Goal: Check status

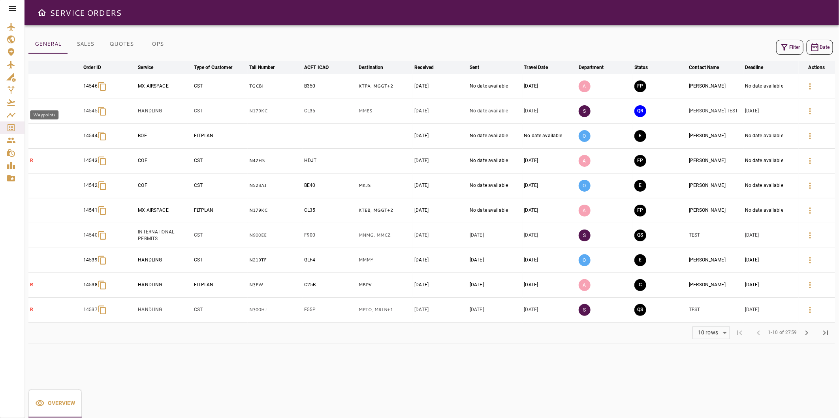
click at [11, 126] on icon "Service Orders" at bounding box center [11, 127] width 7 height 7
click at [10, 128] on icon "Service Orders" at bounding box center [10, 127] width 9 height 9
click at [10, 6] on icon at bounding box center [12, 8] width 9 height 9
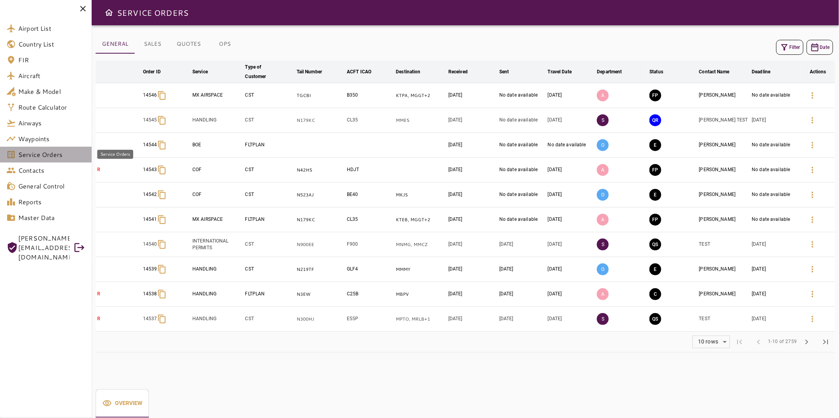
click at [40, 153] on span "Service Orders" at bounding box center [51, 154] width 67 height 9
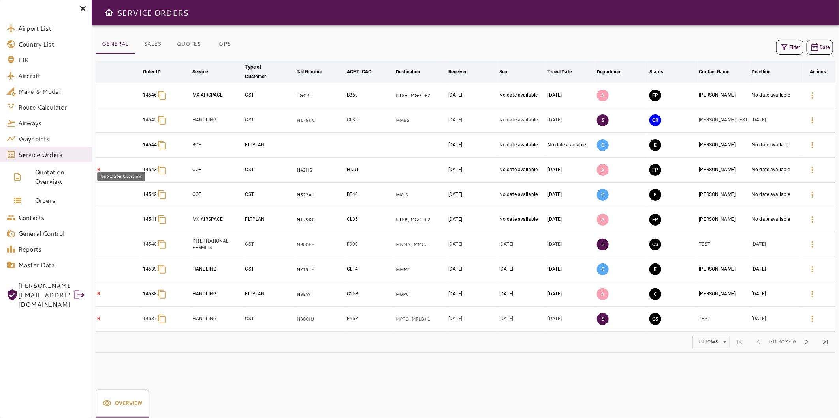
click at [42, 180] on span "Quotation Overview" at bounding box center [60, 176] width 51 height 19
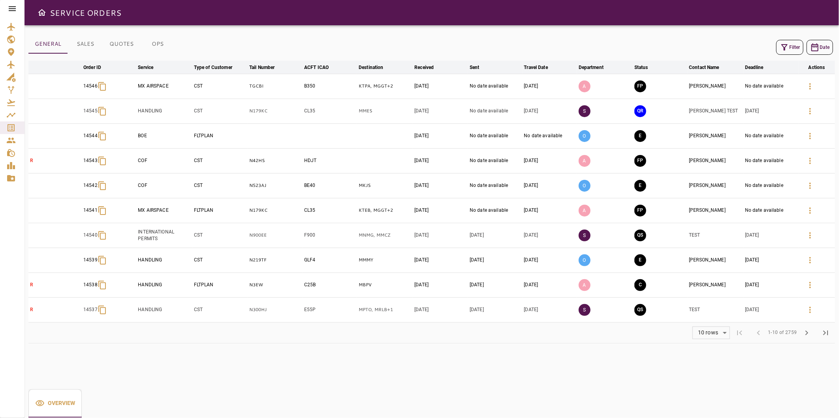
click at [781, 52] on button "Filter" at bounding box center [789, 47] width 27 height 15
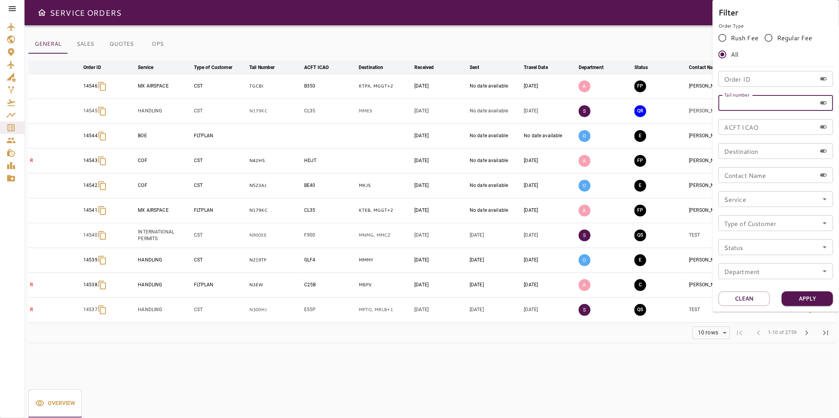
click at [763, 97] on input "Tail number" at bounding box center [767, 103] width 98 height 16
paste input "******"
type input "******"
click at [818, 298] on button "Apply" at bounding box center [806, 299] width 51 height 15
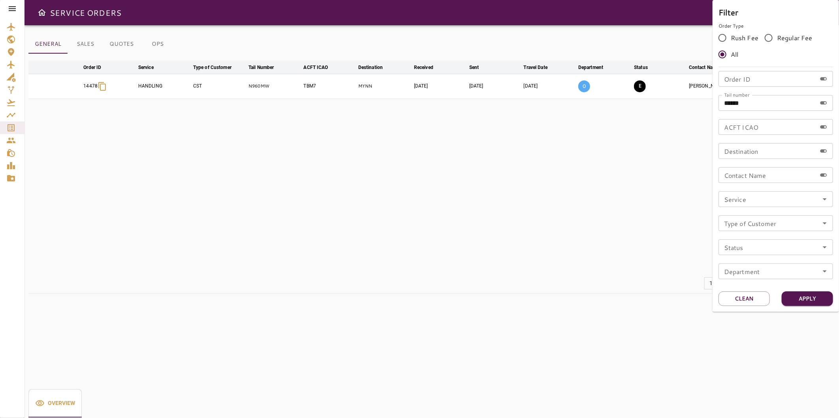
click at [325, 144] on div at bounding box center [419, 209] width 839 height 418
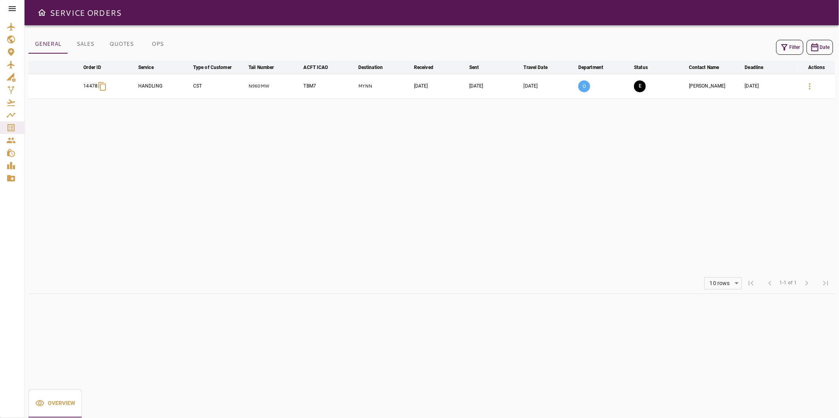
click at [811, 89] on icon "button" at bounding box center [809, 86] width 9 height 9
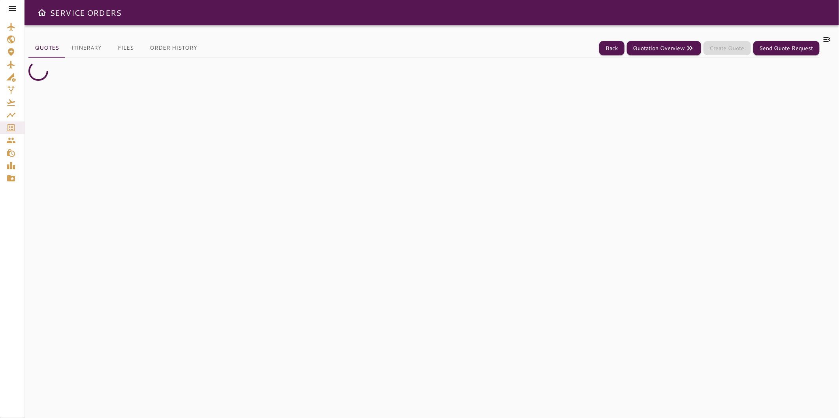
click at [824, 39] on icon at bounding box center [826, 39] width 9 height 9
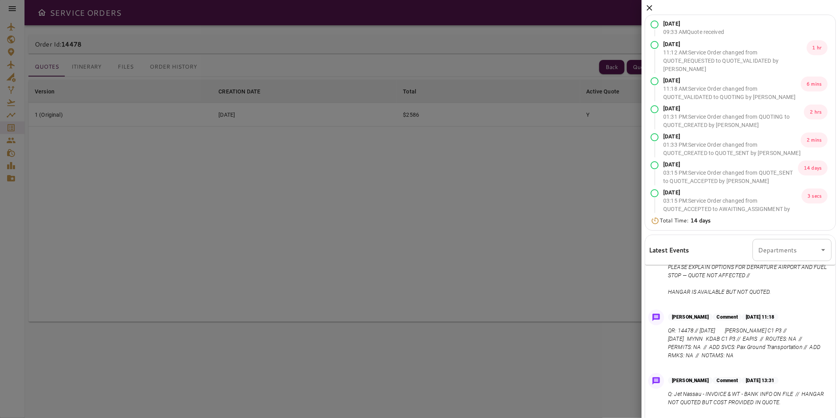
scroll to position [44, 0]
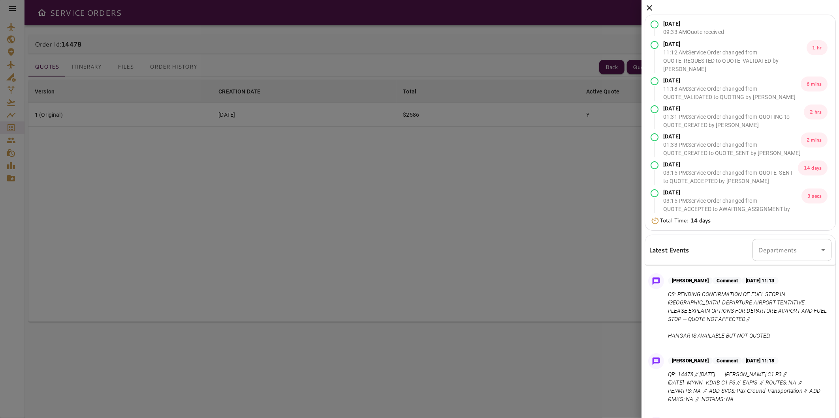
click at [751, 304] on p "CS: PENDING CONFIRMATION OF FUEL STOP IN USA, DEPARTURE AIRPORT TENTATIVE. PLEA…" at bounding box center [748, 316] width 160 height 50
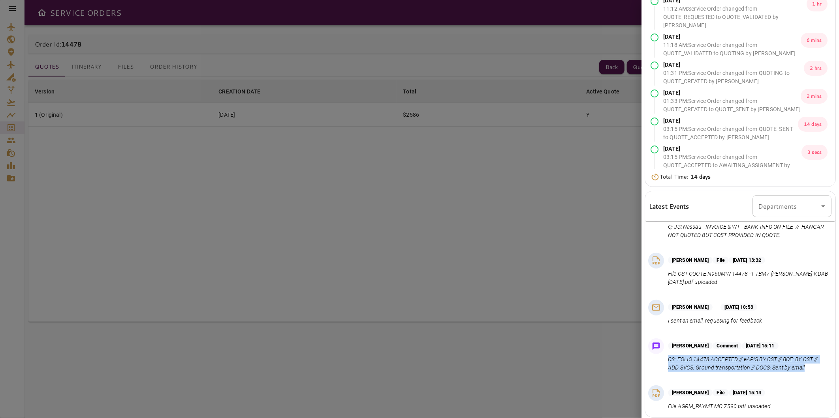
drag, startPoint x: 821, startPoint y: 369, endPoint x: 668, endPoint y: 354, distance: 153.9
click at [668, 354] on div "Diego Perez Comment Sep 03, 2025 at 15:11 CS: FOLIO 14478 ACCEPTED // eAPIS BY …" at bounding box center [740, 358] width 190 height 44
drag, startPoint x: 668, startPoint y: 354, endPoint x: 765, endPoint y: 368, distance: 97.8
click at [765, 368] on p "CS: FOLIO 14478 ACCEPTED // eAPIS BY CST // BOE: BY CST // ADD SVCS: Ground tra…" at bounding box center [748, 364] width 160 height 17
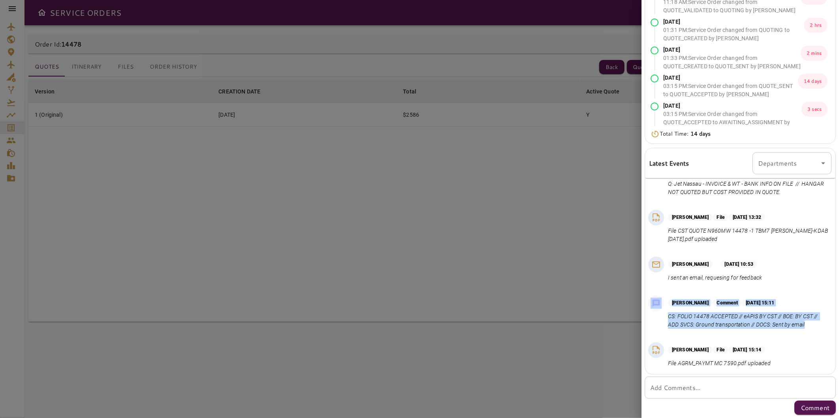
drag, startPoint x: 810, startPoint y: 325, endPoint x: 649, endPoint y: 318, distance: 160.8
click at [649, 318] on div "Diego Perez Comment Sep 03, 2025 at 15:11 CS: FOLIO 14478 ACCEPTED // eAPIS BY …" at bounding box center [740, 315] width 190 height 44
drag, startPoint x: 649, startPoint y: 318, endPoint x: 706, endPoint y: 341, distance: 61.3
click at [706, 341] on div "Diego Perez File Sep 03, 2025 at 15:14 File AGRM_PAYMT MC 7590.pdf uploaded" at bounding box center [740, 358] width 190 height 36
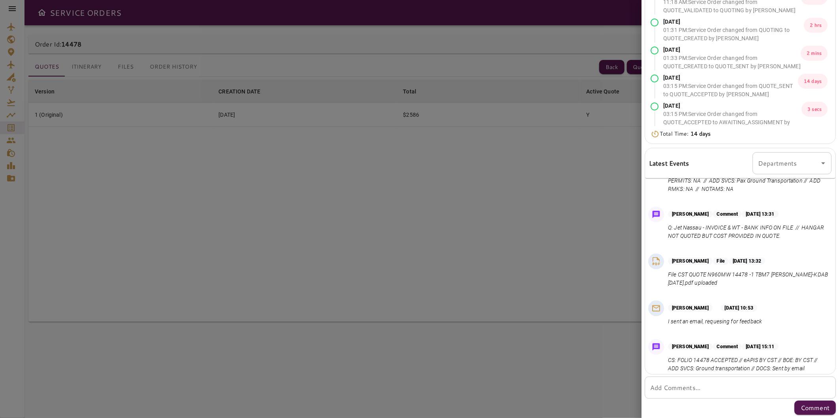
scroll to position [211, 0]
